Goal: Task Accomplishment & Management: Use online tool/utility

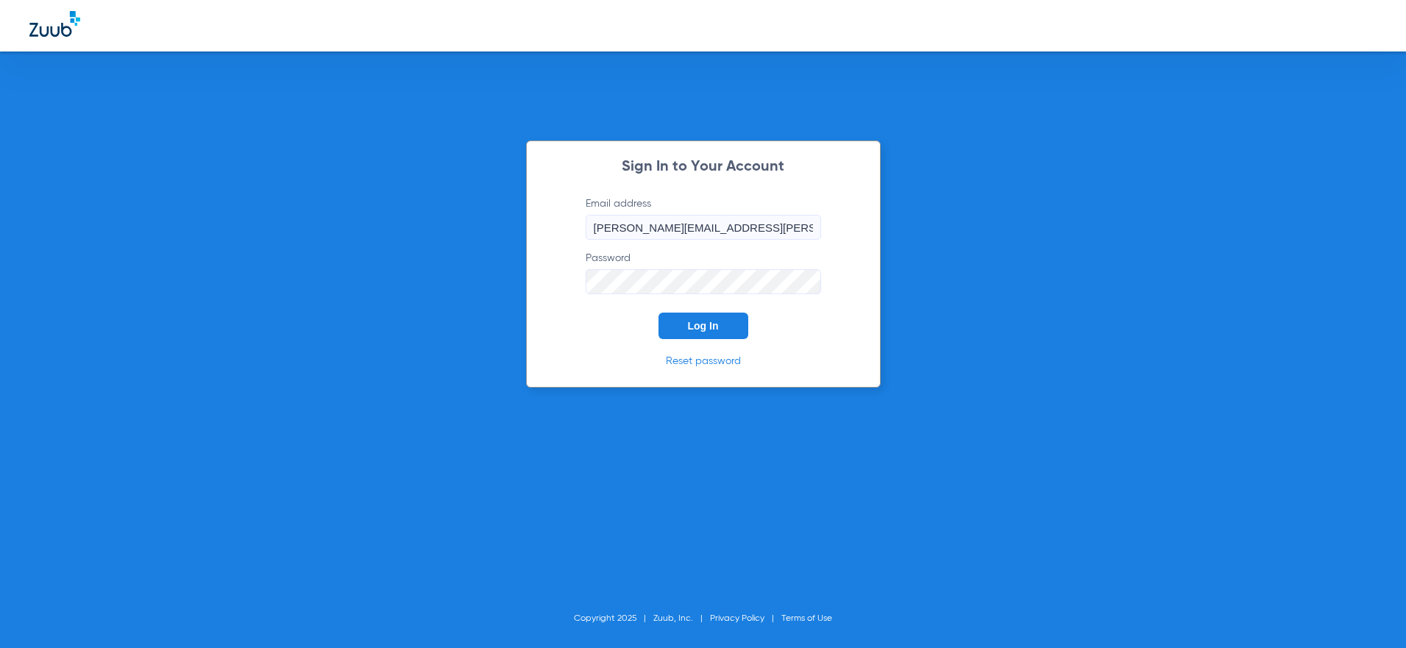
click at [724, 327] on button "Log In" at bounding box center [703, 326] width 90 height 26
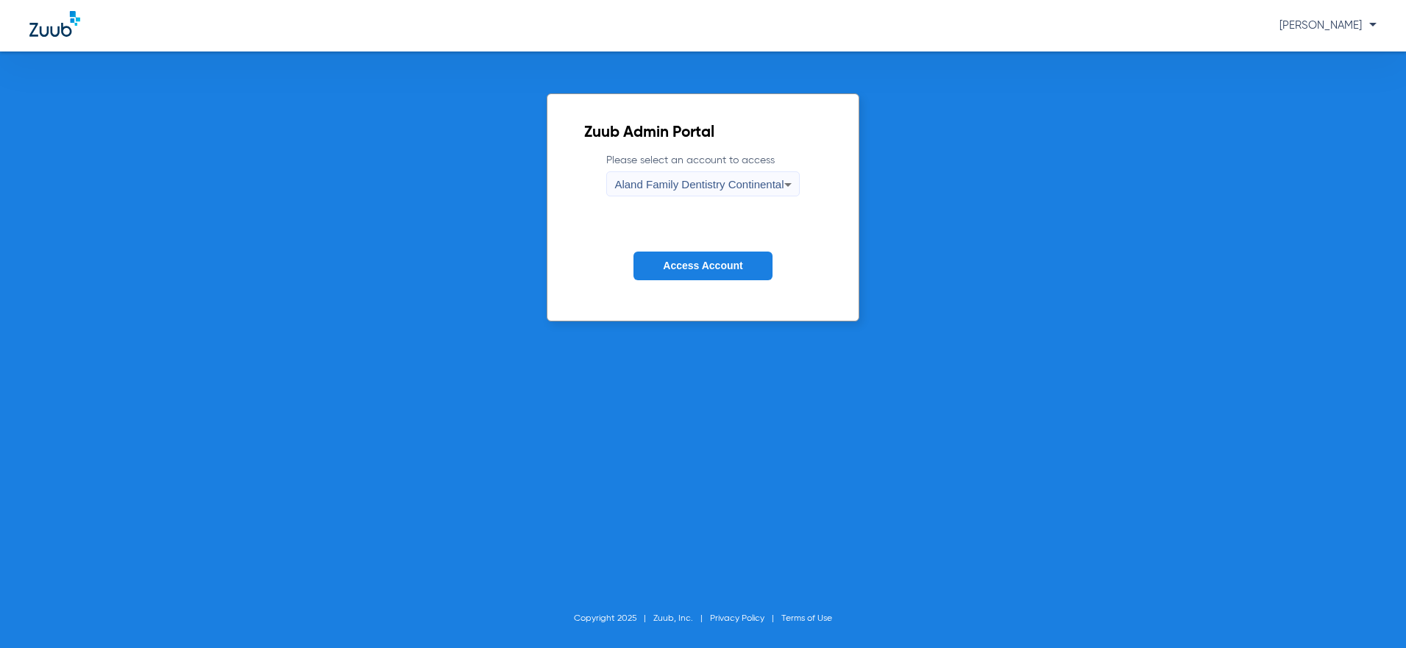
click at [733, 185] on span "Aland Family Dentistry Continental" at bounding box center [698, 184] width 169 height 13
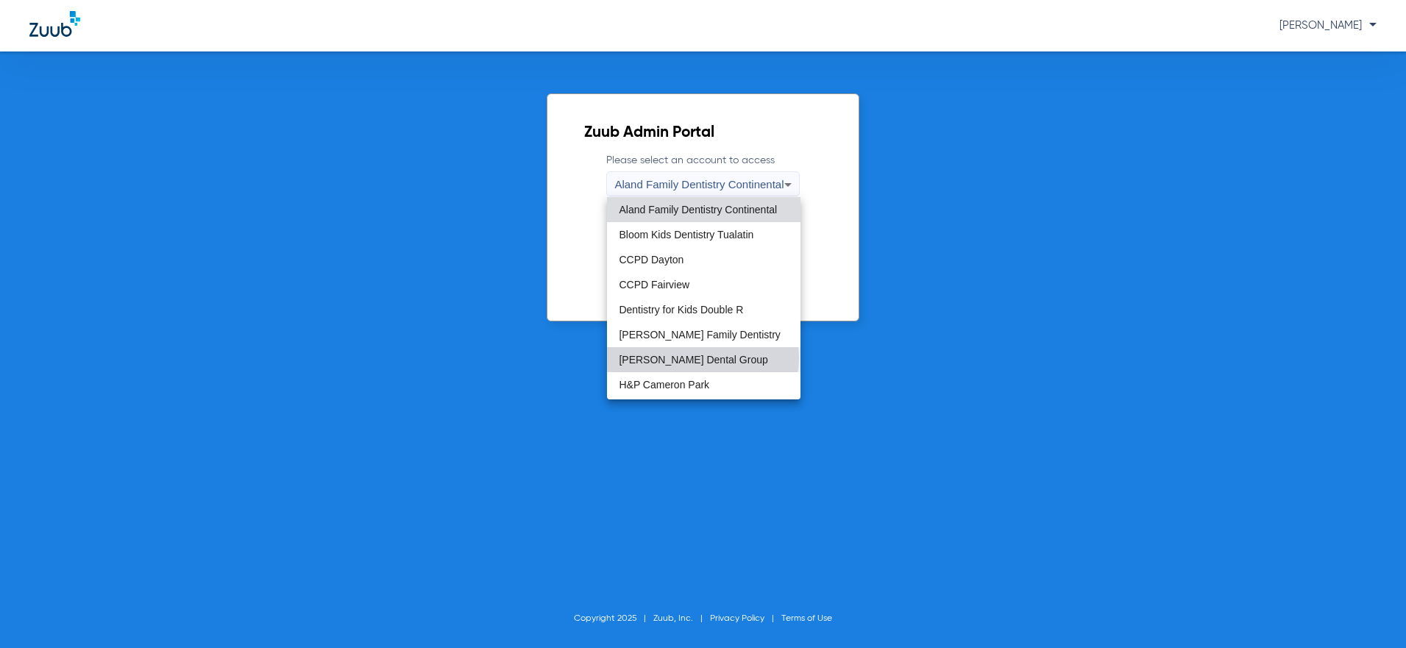
click at [703, 358] on span "[PERSON_NAME] Dental Group" at bounding box center [693, 360] width 149 height 10
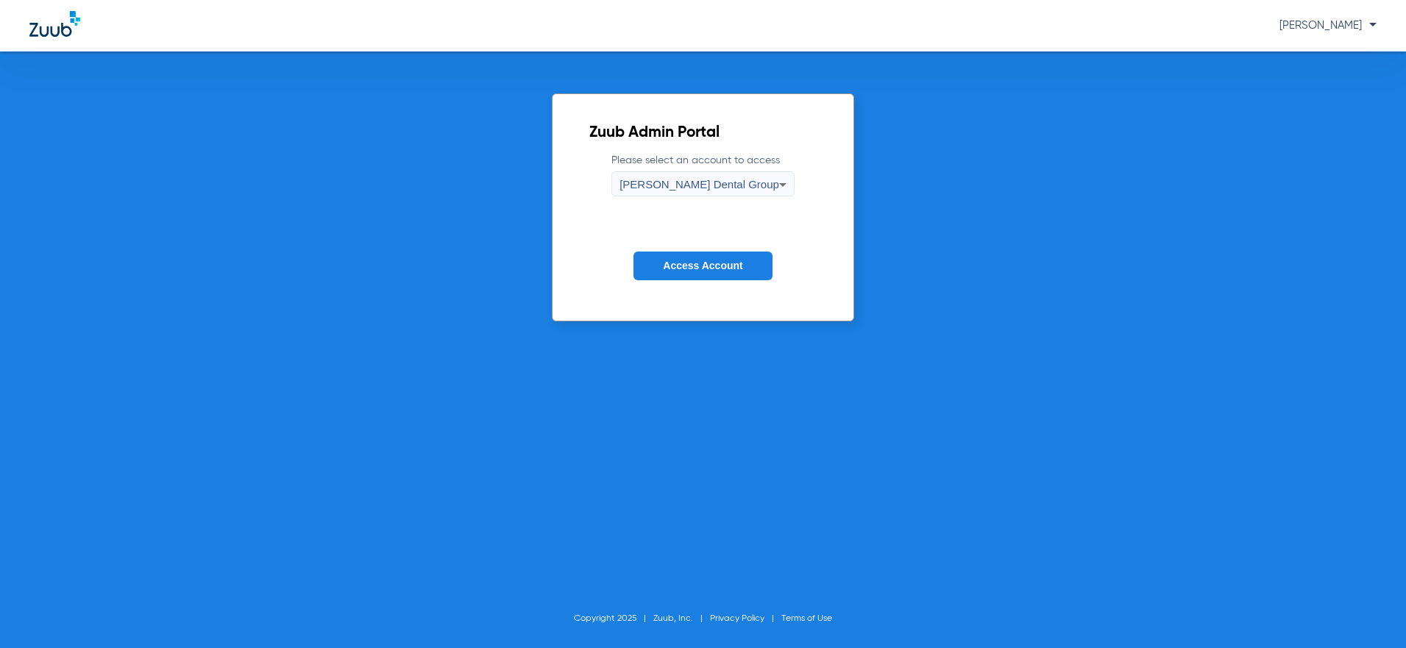
click at [711, 269] on span "Access Account" at bounding box center [702, 266] width 79 height 12
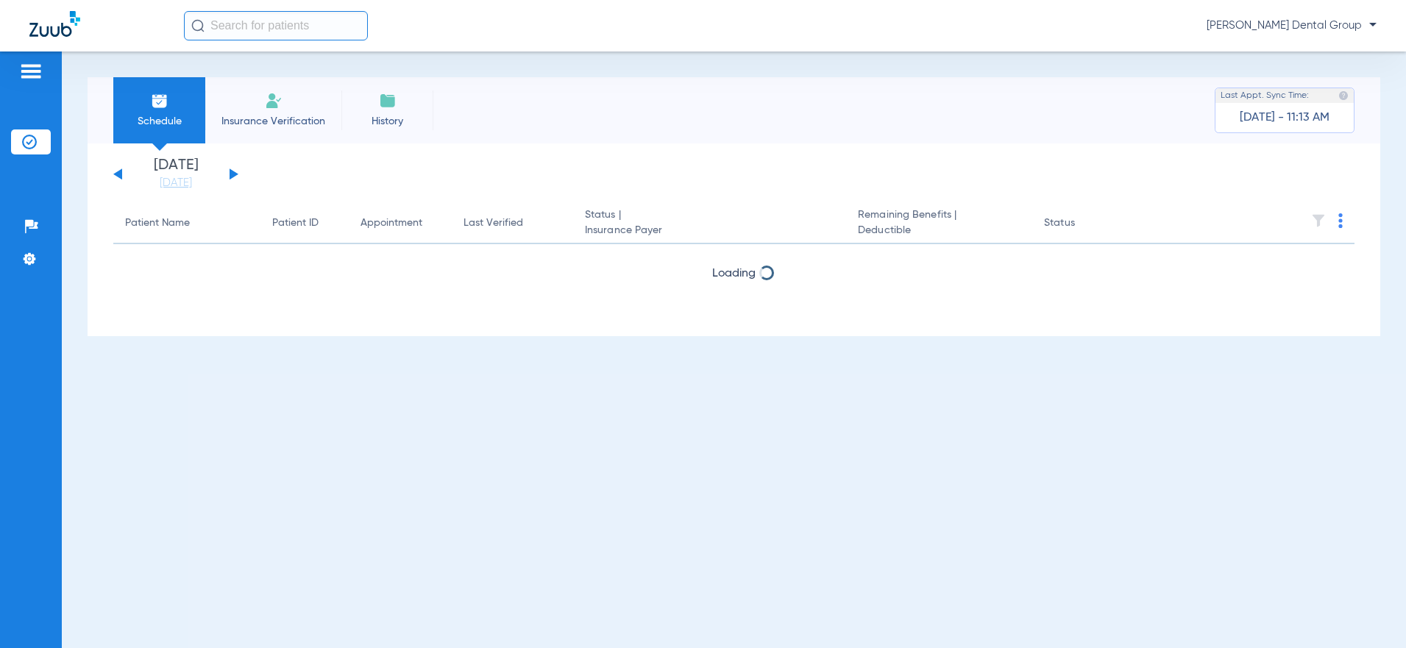
click at [231, 178] on button at bounding box center [234, 173] width 9 height 11
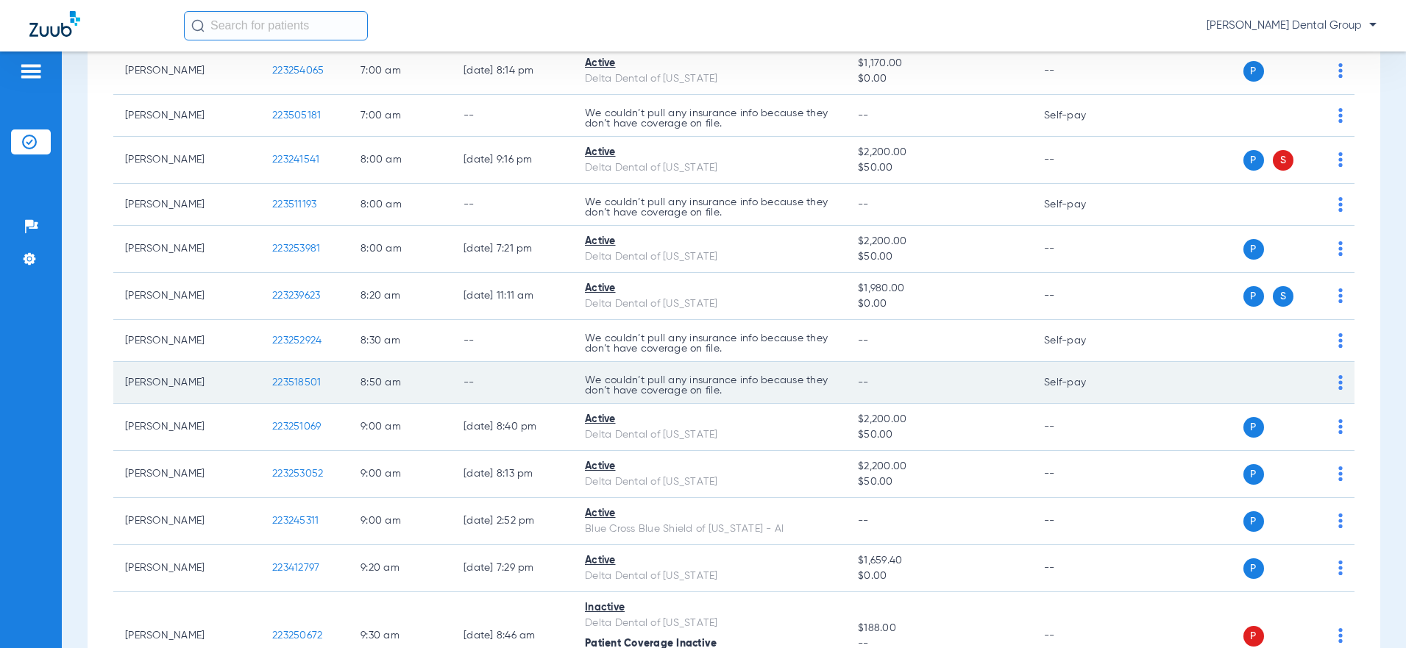
scroll to position [221, 0]
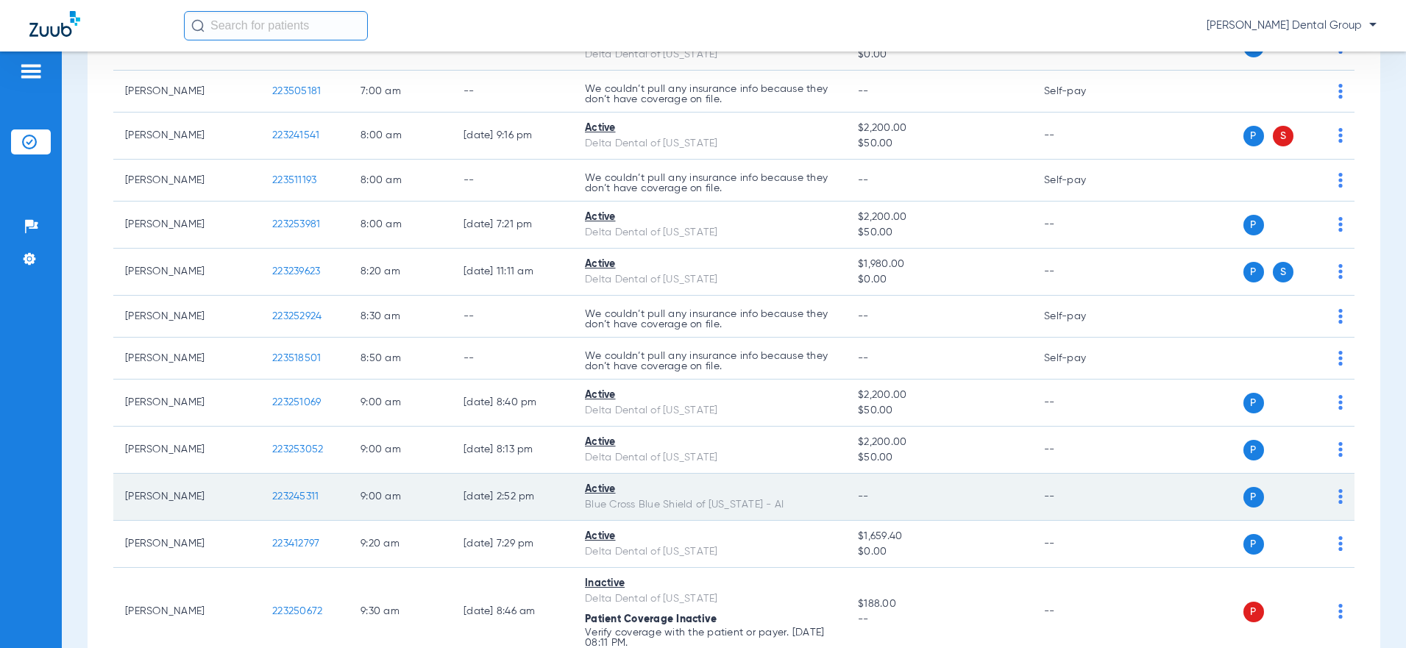
click at [1338, 494] on img at bounding box center [1340, 496] width 4 height 15
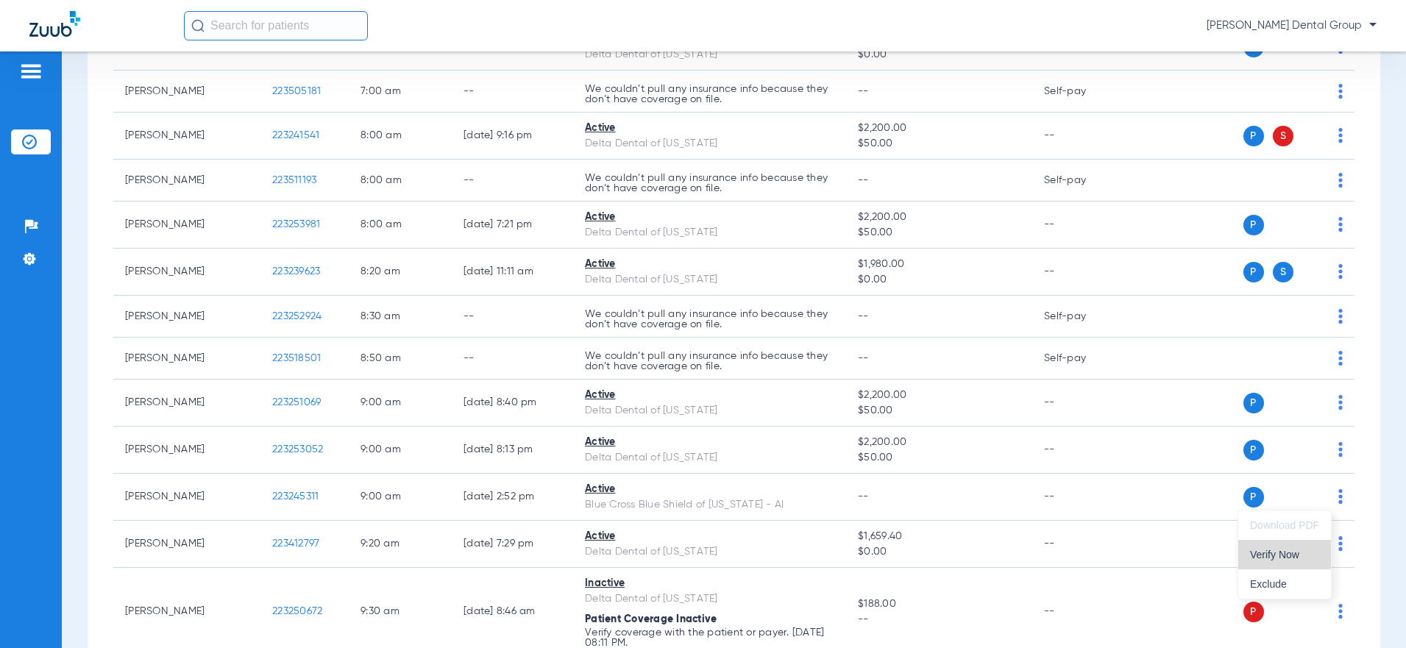
click at [1285, 555] on span "Verify Now" at bounding box center [1284, 555] width 69 height 10
